Goal: Navigation & Orientation: Find specific page/section

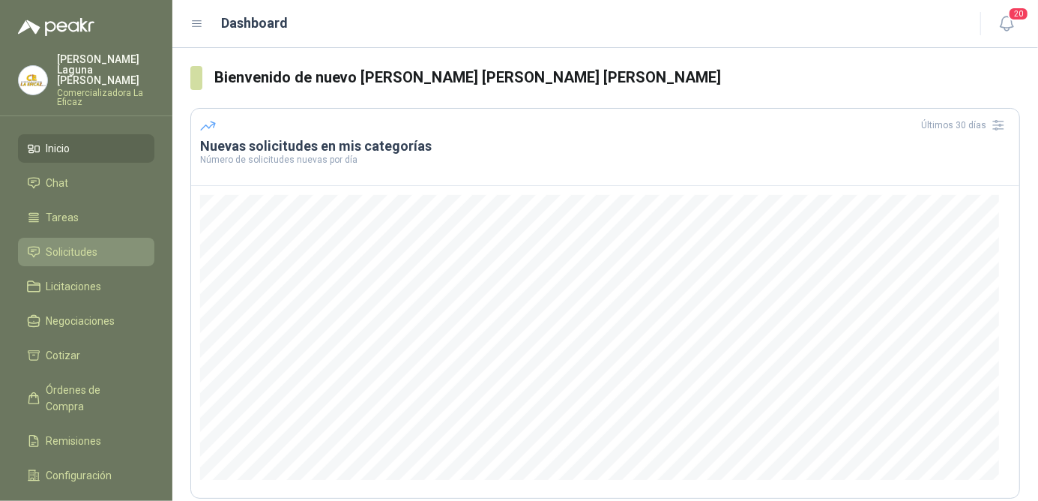
click at [88, 244] on span "Solicitudes" at bounding box center [72, 252] width 52 height 16
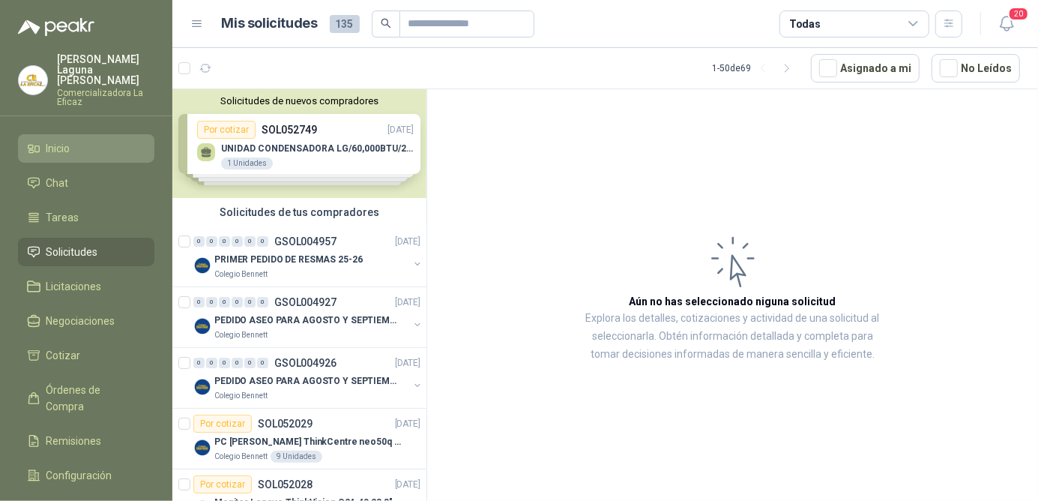
click at [70, 140] on span "Inicio" at bounding box center [58, 148] width 24 height 16
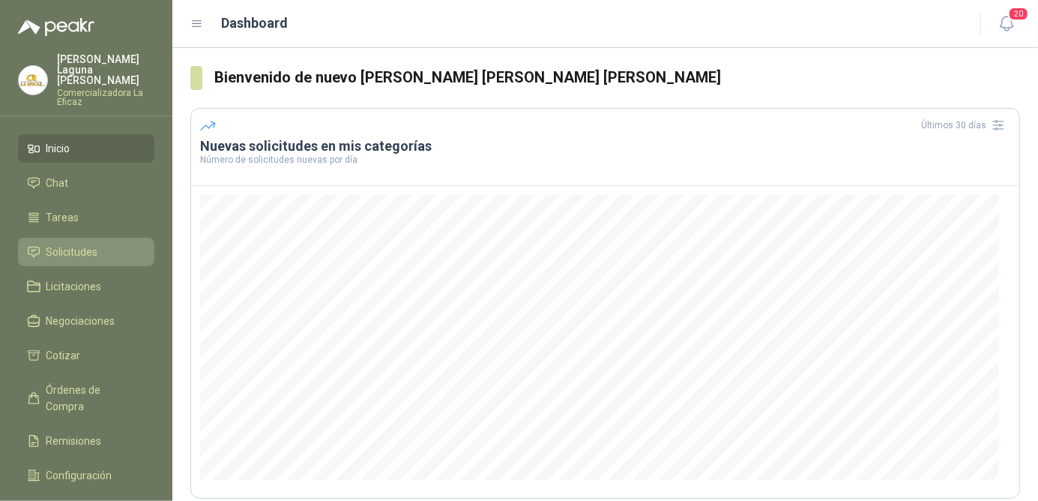
click at [92, 244] on span "Solicitudes" at bounding box center [72, 252] width 52 height 16
